Goal: Task Accomplishment & Management: Manage account settings

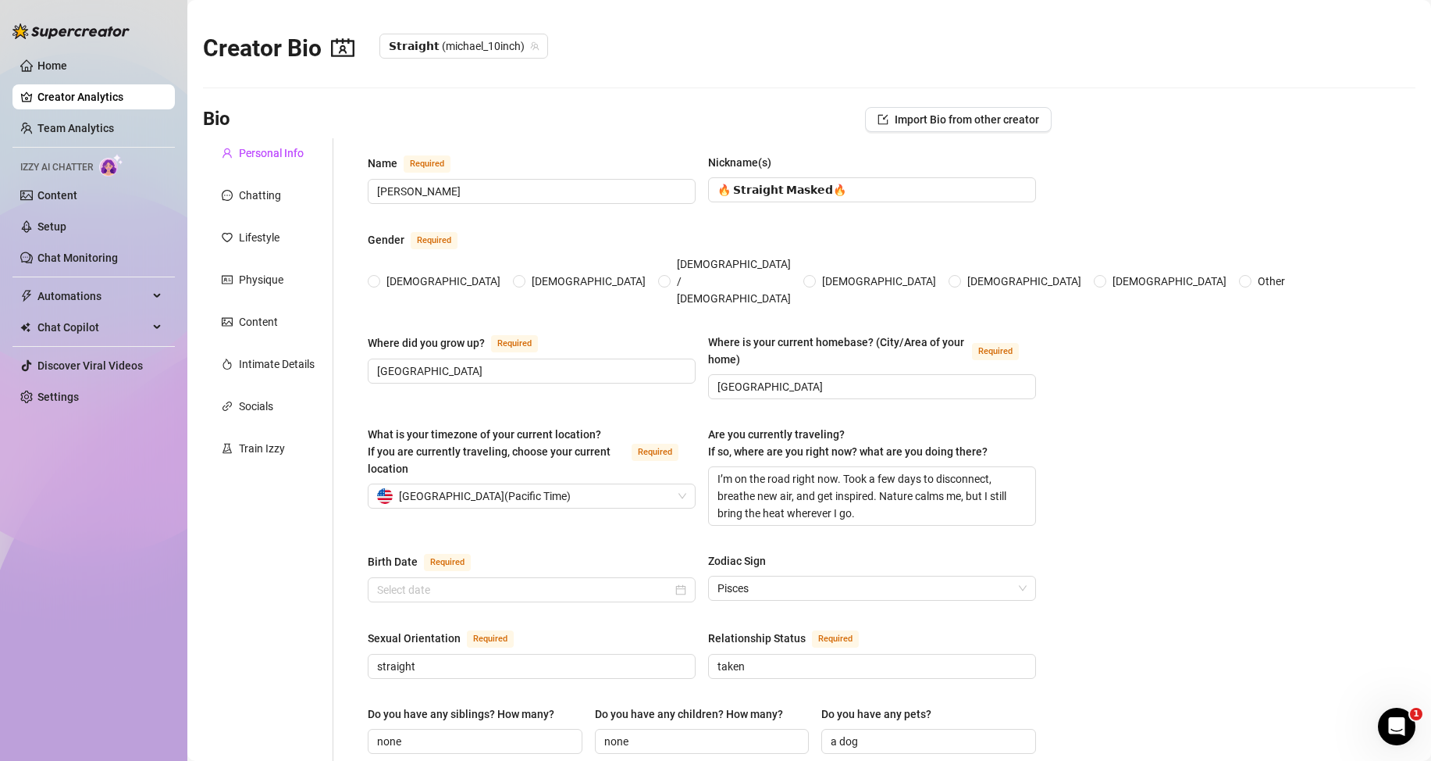
radio input "true"
type input "[DATE]"
click at [60, 190] on link "Content" at bounding box center [57, 195] width 40 height 12
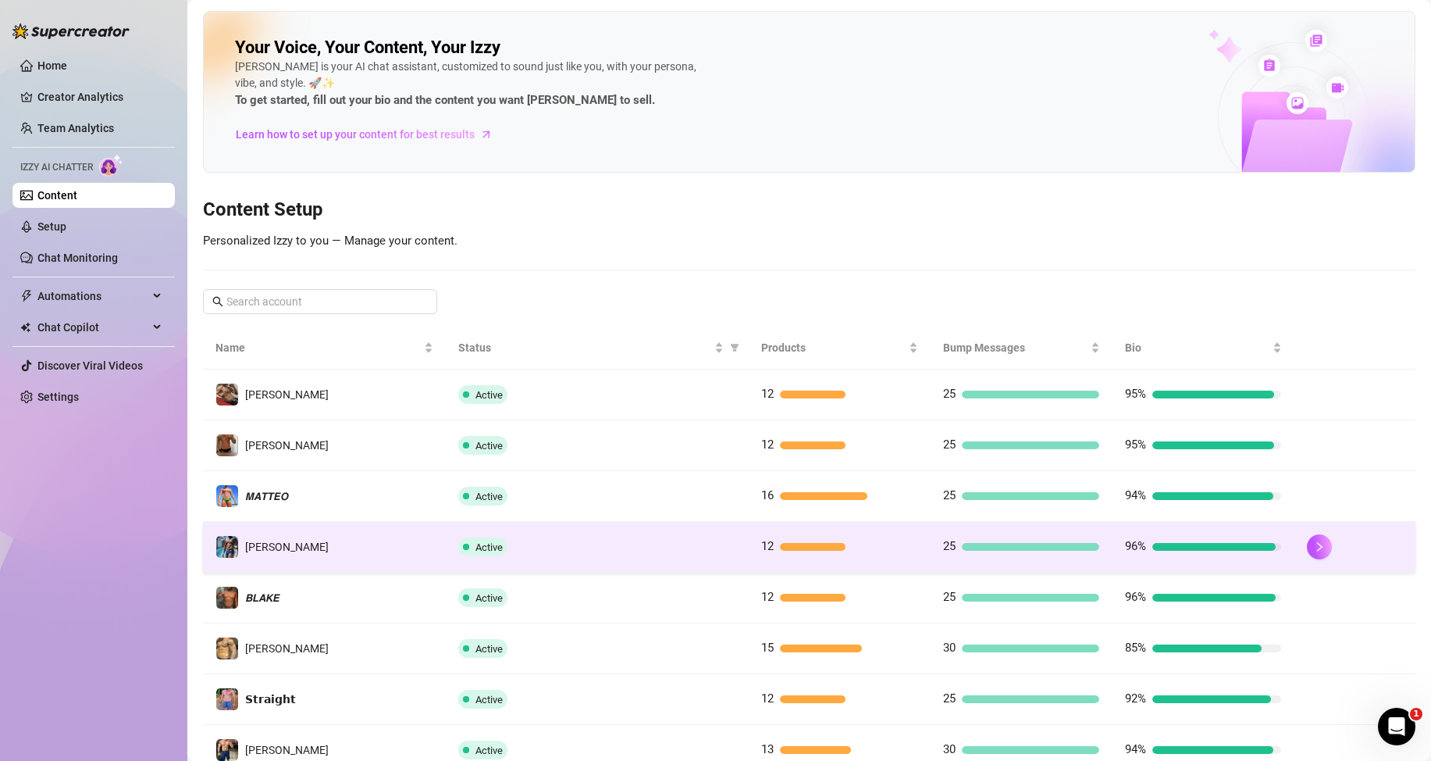
scroll to position [163, 0]
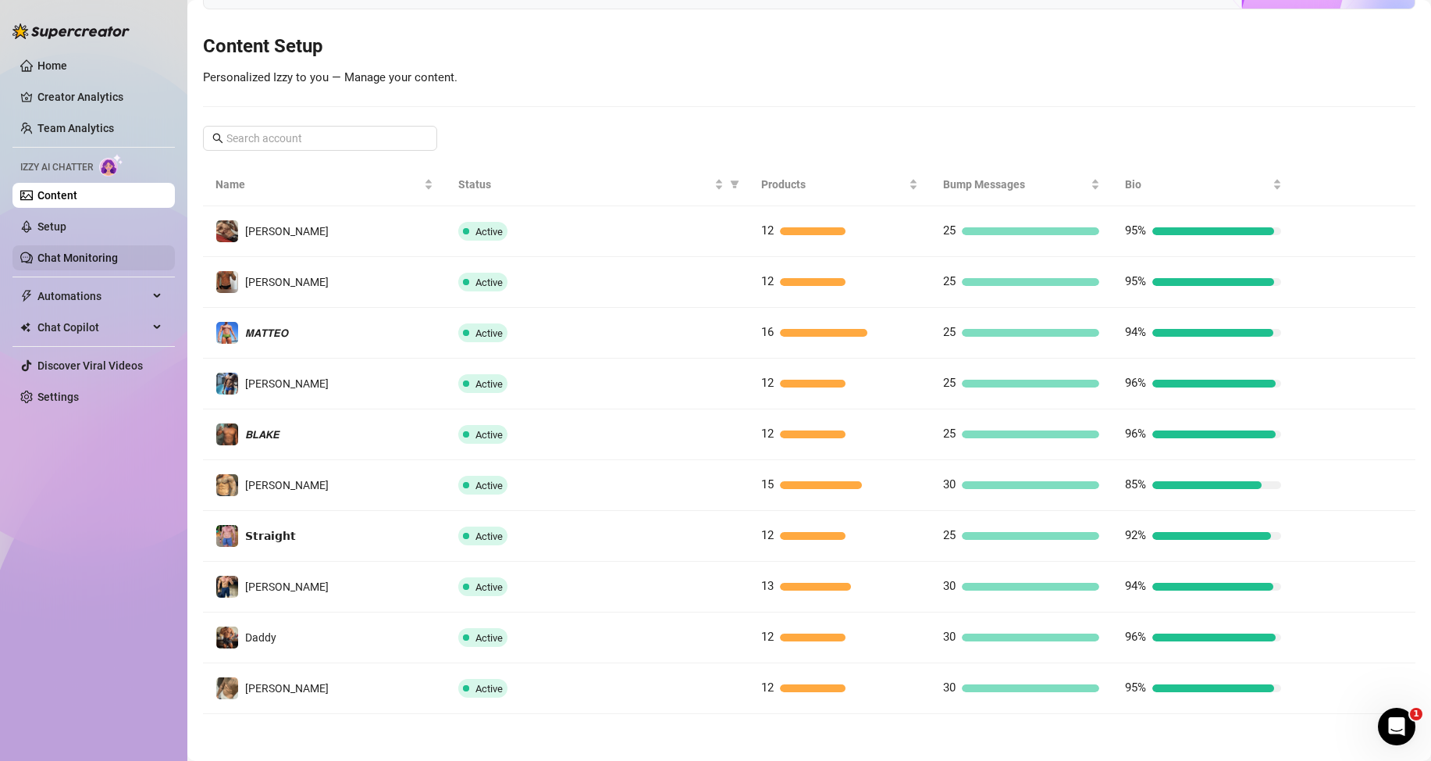
click at [55, 253] on link "Chat Monitoring" at bounding box center [77, 257] width 80 height 12
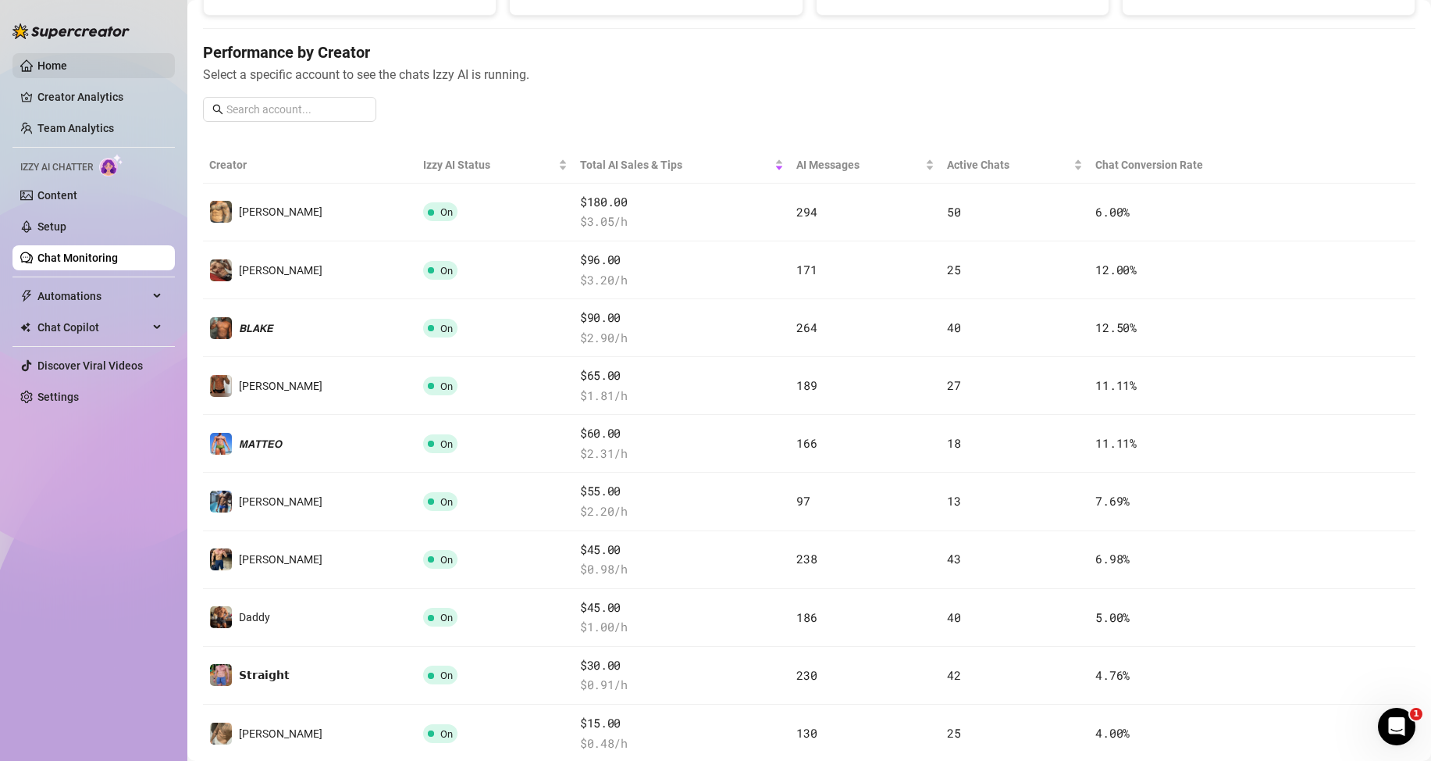
click at [52, 59] on link "Home" at bounding box center [52, 65] width 30 height 12
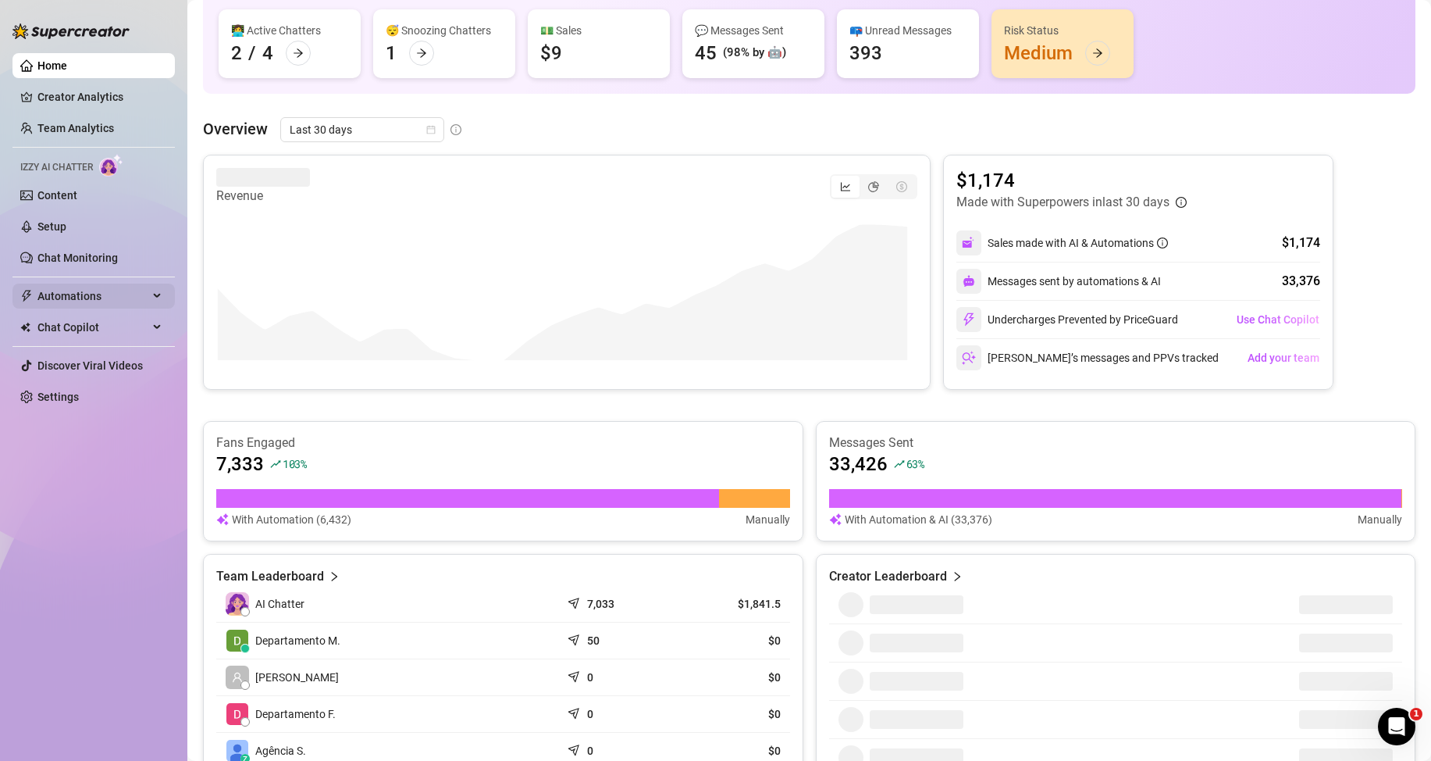
click at [80, 297] on span "Automations" at bounding box center [92, 295] width 111 height 25
